Goal: Navigation & Orientation: Find specific page/section

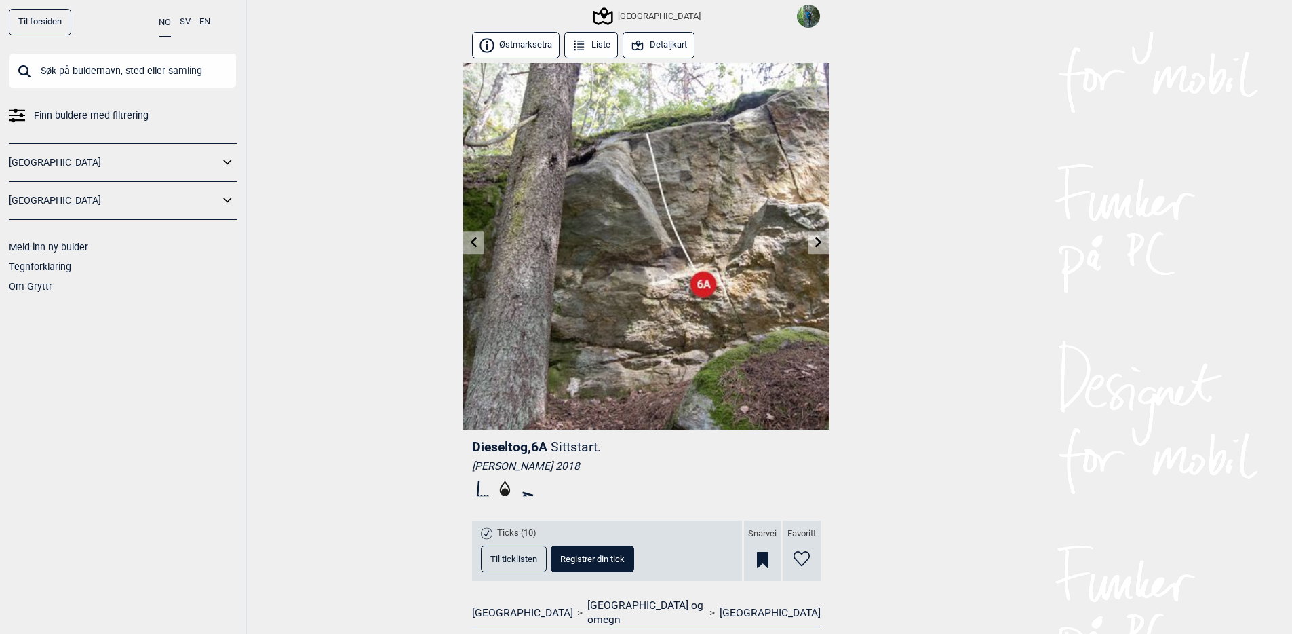
click at [813, 20] on img at bounding box center [808, 16] width 23 height 23
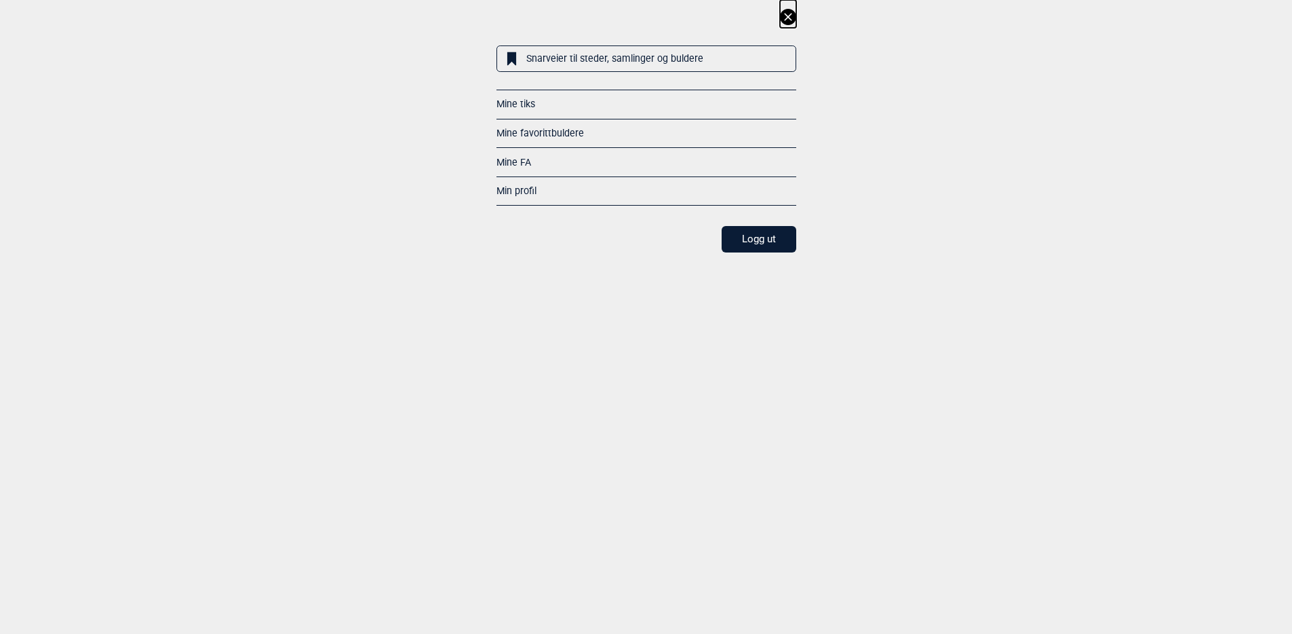
click at [655, 63] on link "Snarveier til steder, samlinger og buldere" at bounding box center [646, 58] width 300 height 26
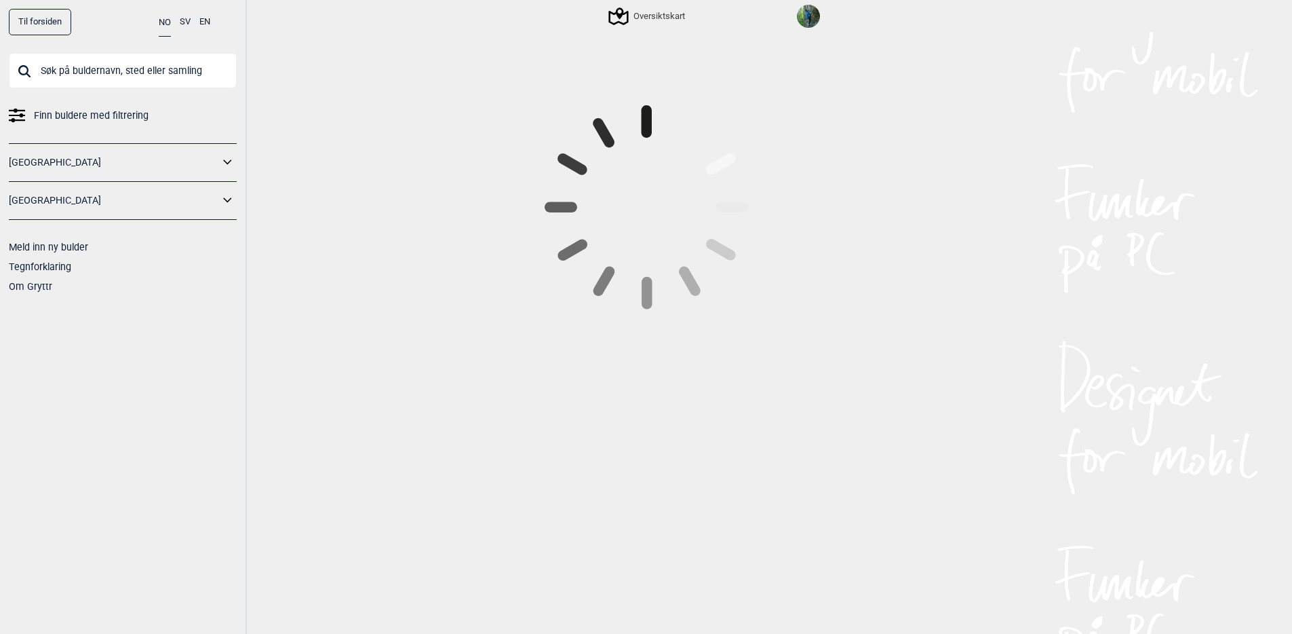
click at [809, 19] on img at bounding box center [808, 16] width 23 height 23
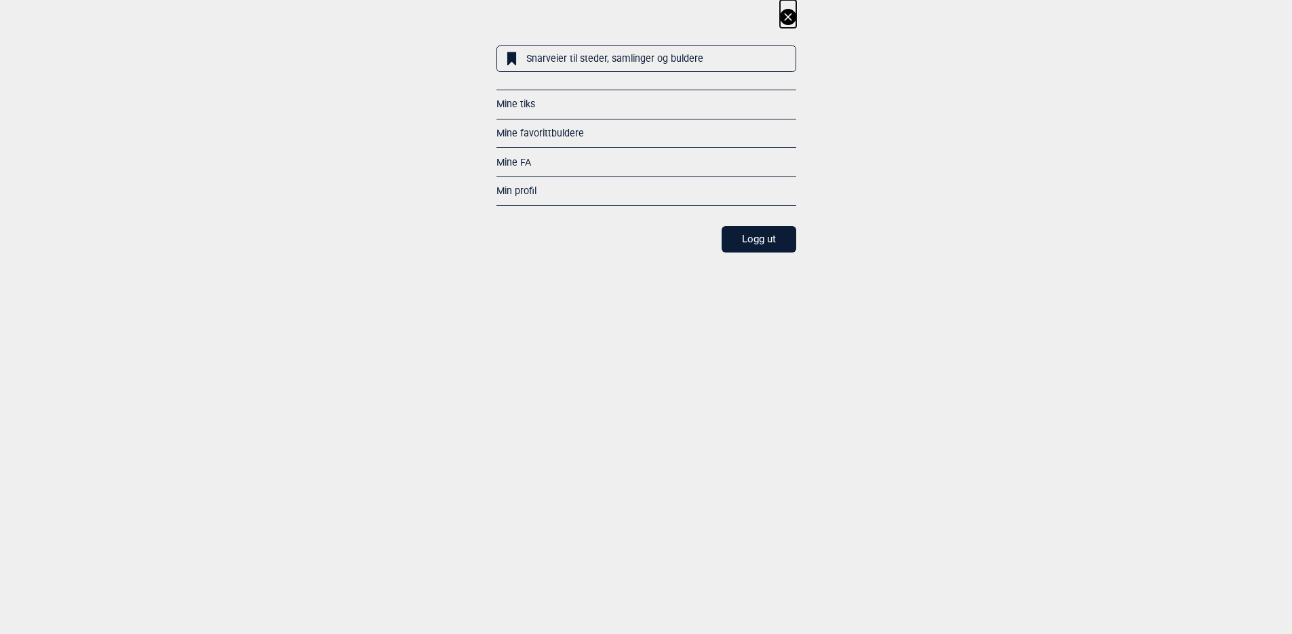
click at [596, 63] on link "Snarveier til steder, samlinger og buldere" at bounding box center [646, 58] width 300 height 26
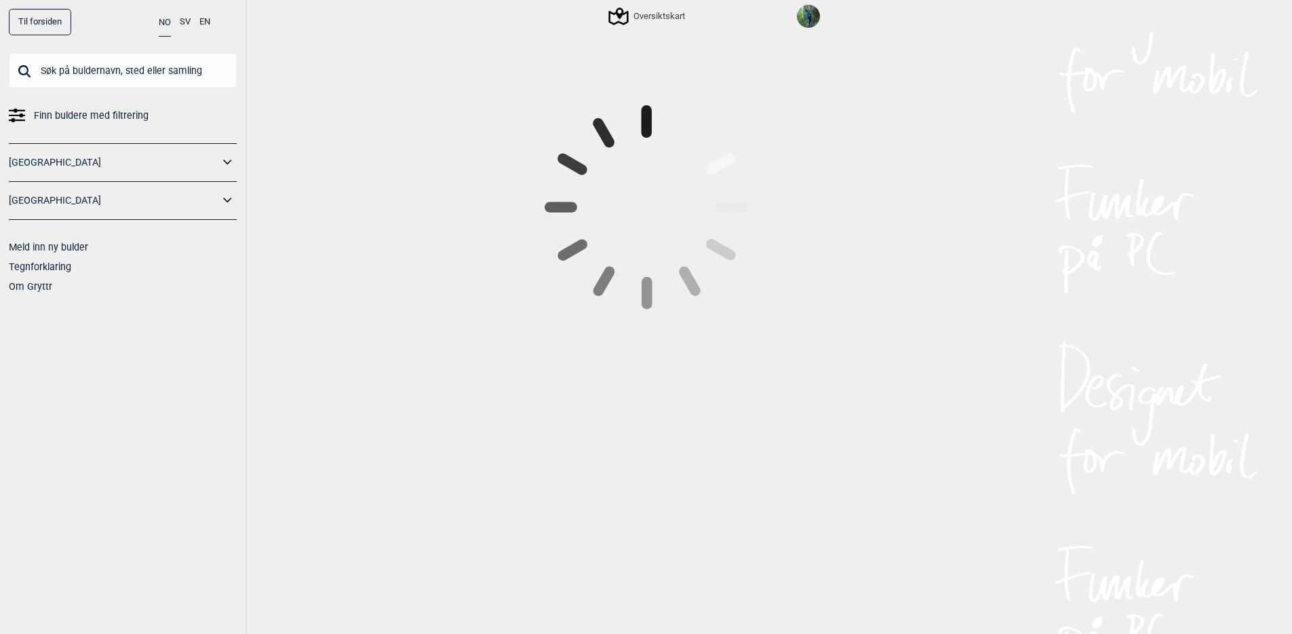
click at [807, 20] on img at bounding box center [808, 16] width 23 height 23
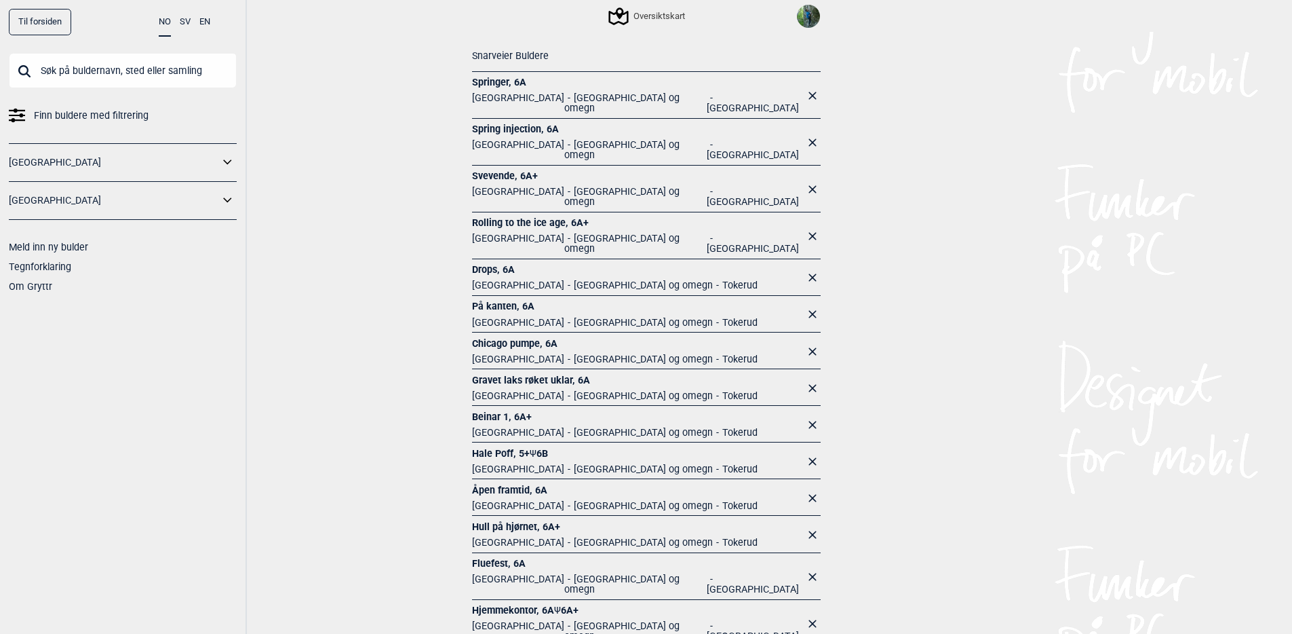
click at [811, 16] on img at bounding box center [808, 16] width 23 height 23
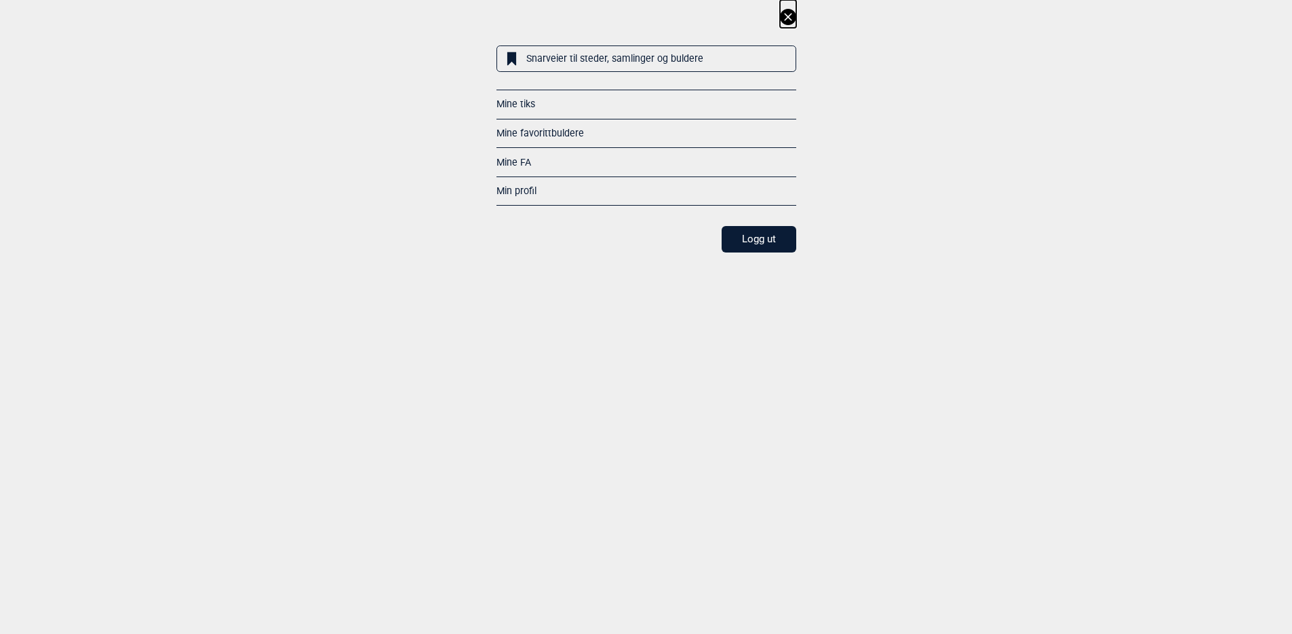
click at [777, 229] on button "Logg ut" at bounding box center [759, 239] width 75 height 26
